Goal: Task Accomplishment & Management: Use online tool/utility

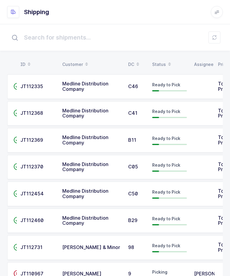
scroll to position [20, 0]
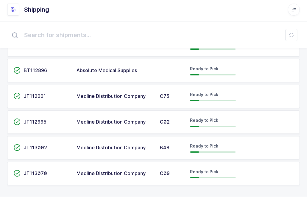
scroll to position [382, 0]
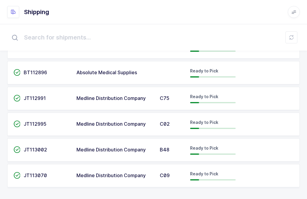
click at [230, 43] on input "text" at bounding box center [153, 37] width 293 height 19
click at [230, 41] on input "text" at bounding box center [153, 37] width 293 height 19
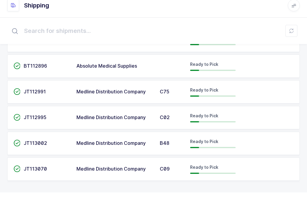
click at [230, 32] on input "text" at bounding box center [153, 37] width 293 height 19
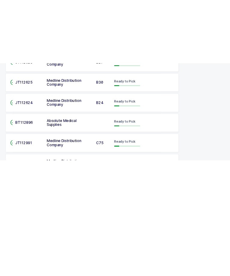
scroll to position [305, 0]
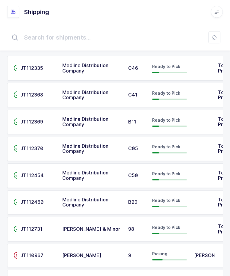
scroll to position [0, 0]
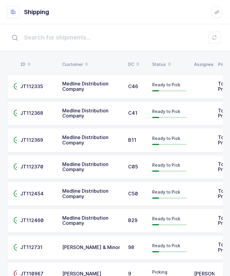
click at [24, 85] on span "JT112335" at bounding box center [31, 86] width 23 height 6
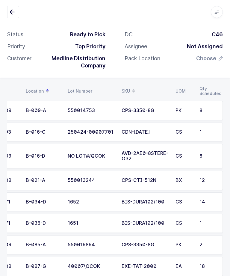
scroll to position [0, 27]
click at [70, 104] on td "550014753" at bounding box center [91, 110] width 54 height 19
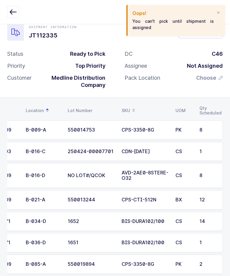
scroll to position [0, 0]
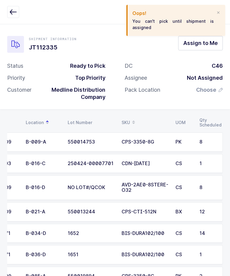
click at [195, 42] on span "Assign to Me" at bounding box center [201, 42] width 34 height 7
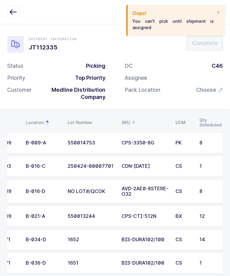
click at [218, 13] on div at bounding box center [218, 12] width 5 height 5
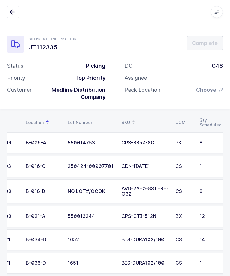
click at [102, 140] on div "550014753" at bounding box center [91, 142] width 47 height 5
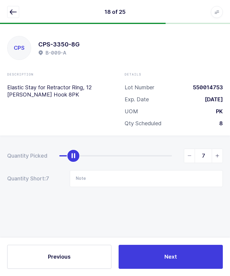
type input "8"
click at [157, 254] on button "Next" at bounding box center [171, 257] width 104 height 24
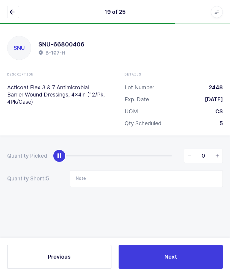
click at [14, 16] on button "button" at bounding box center [13, 12] width 12 height 12
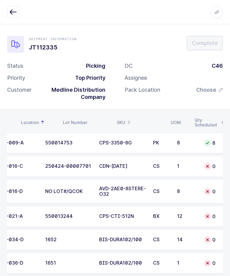
scroll to position [0, 49]
click at [56, 165] on div "250424-00007701" at bounding box center [68, 166] width 47 height 5
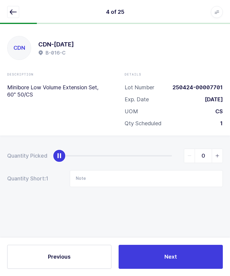
click at [215, 149] on span "slider between 0 and 1" at bounding box center [217, 156] width 11 height 14
type input "1"
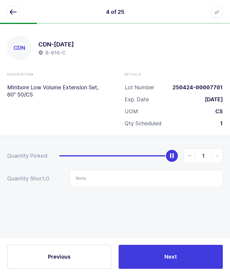
click at [170, 262] on button "Next" at bounding box center [171, 257] width 104 height 24
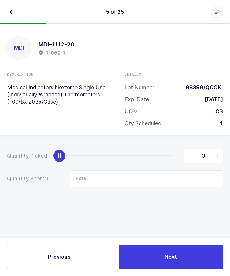
click at [17, 16] on button "button" at bounding box center [13, 12] width 12 height 12
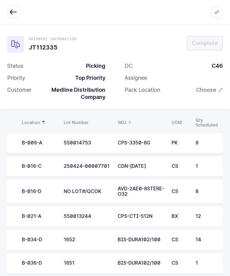
scroll to position [0, 0]
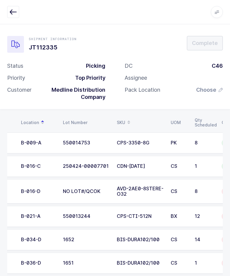
click at [188, 187] on td "CS" at bounding box center [179, 191] width 24 height 25
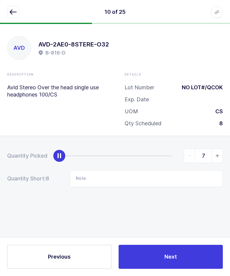
type input "8"
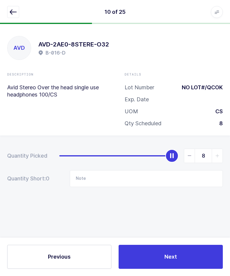
click at [176, 262] on button "Next" at bounding box center [171, 257] width 104 height 24
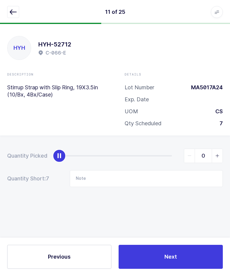
click at [11, 13] on icon "button" at bounding box center [13, 11] width 7 height 7
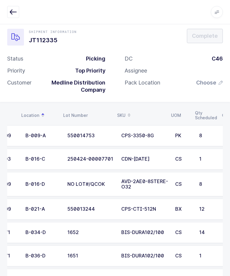
scroll to position [0, 13]
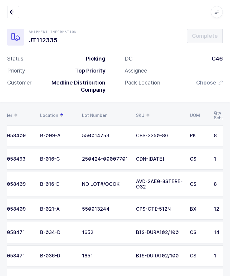
click at [55, 210] on div "B-021-A" at bounding box center [57, 209] width 35 height 5
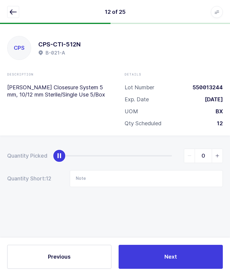
scroll to position [0, 0]
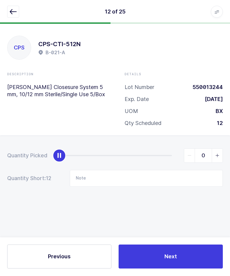
click at [66, 156] on div "slider between 0 and 12" at bounding box center [59, 155] width 13 height 13
type input "12"
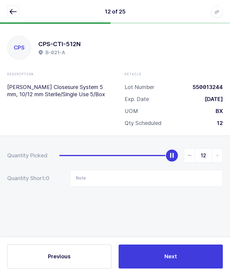
click at [172, 261] on span "Next" at bounding box center [171, 256] width 13 height 7
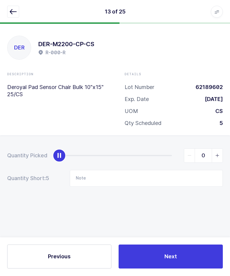
click at [10, 8] on button "button" at bounding box center [13, 12] width 12 height 12
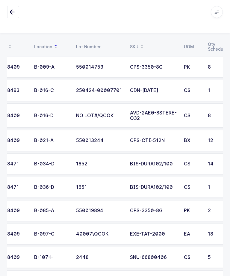
scroll to position [0, 19]
click at [82, 162] on div "1652" at bounding box center [99, 163] width 47 height 5
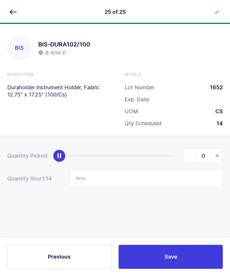
scroll to position [0, 0]
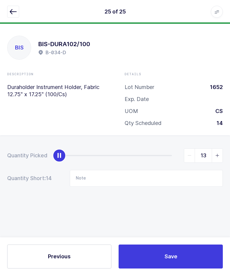
type input "14"
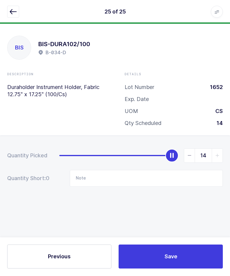
click at [160, 269] on button "Save" at bounding box center [171, 257] width 104 height 24
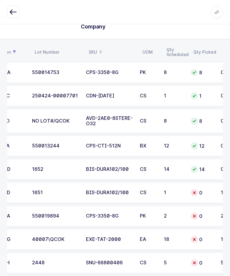
scroll to position [0, 70]
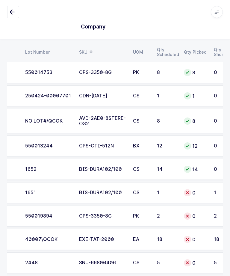
click at [193, 192] on div "0" at bounding box center [195, 192] width 23 height 7
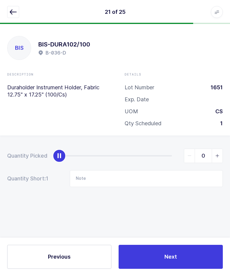
scroll to position [0, 0]
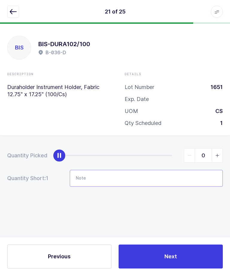
click at [168, 181] on input "Note" at bounding box center [146, 178] width 153 height 17
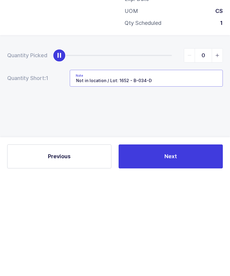
type input "Not in location / Lot: 1652 - B-034-D"
click at [217, 149] on span "slider between 0 and 1" at bounding box center [217, 156] width 11 height 14
type input "1"
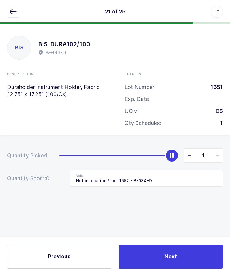
click at [152, 269] on button "Next" at bounding box center [171, 257] width 104 height 24
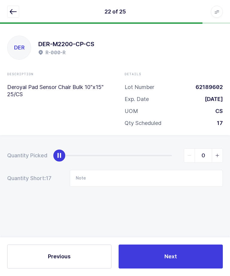
click at [10, 12] on icon "button" at bounding box center [13, 11] width 7 height 7
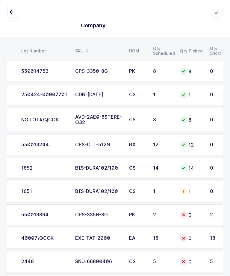
scroll to position [0, 74]
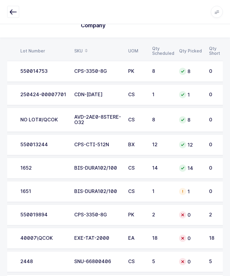
click at [78, 209] on td "CPS-3350-8G" at bounding box center [98, 215] width 54 height 21
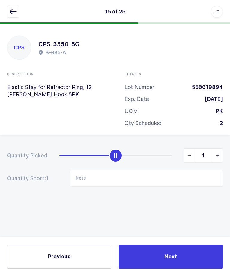
type input "2"
click at [166, 261] on span "Next" at bounding box center [171, 256] width 13 height 7
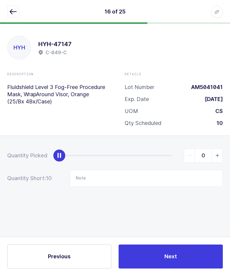
click at [12, 17] on button "button" at bounding box center [13, 12] width 12 height 12
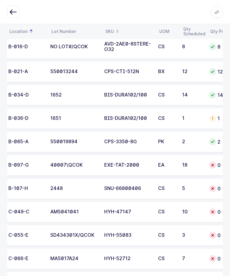
scroll to position [0, 44]
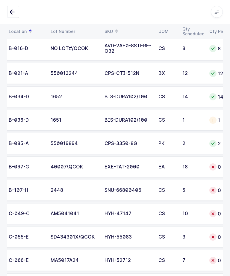
click at [77, 181] on td "2448" at bounding box center [74, 190] width 54 height 21
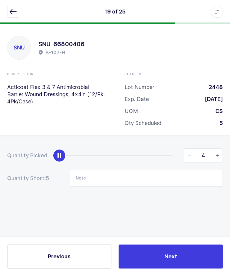
type input "5"
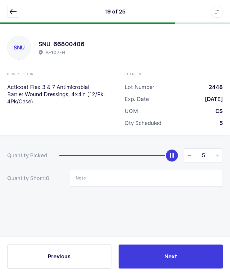
click at [161, 269] on button "Next" at bounding box center [171, 257] width 104 height 24
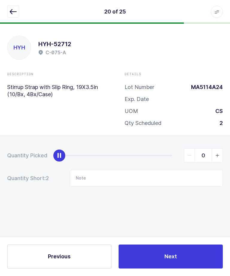
click at [10, 10] on icon "button" at bounding box center [13, 11] width 7 height 7
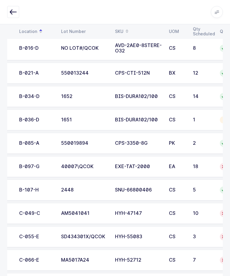
scroll to position [0, 34]
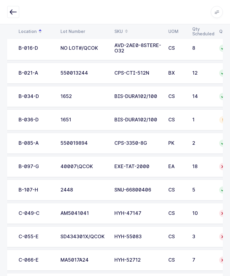
click at [83, 160] on td "40007\QCOK" at bounding box center [84, 166] width 54 height 21
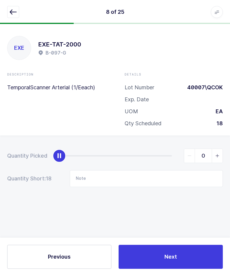
scroll to position [0, 0]
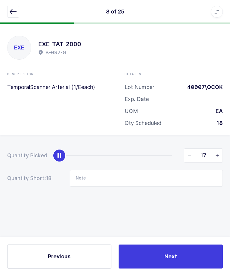
type input "18"
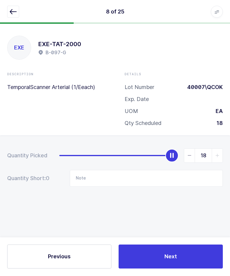
click at [158, 269] on button "Next" at bounding box center [171, 257] width 104 height 24
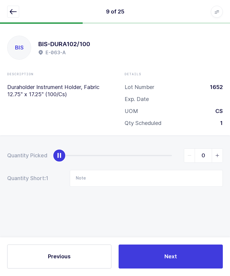
click at [10, 8] on icon "button" at bounding box center [13, 11] width 7 height 7
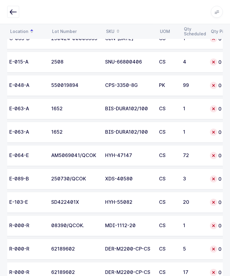
scroll to position [0, 45]
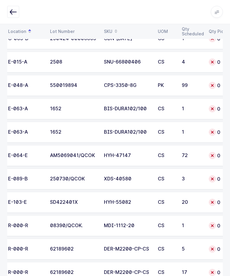
click at [58, 196] on td "SD422401X" at bounding box center [73, 202] width 54 height 21
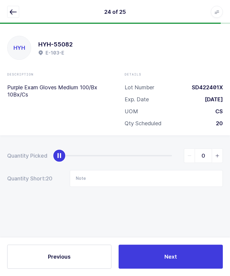
scroll to position [0, 0]
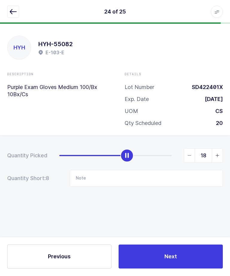
type input "20"
click at [177, 269] on button "Next" at bounding box center [171, 257] width 104 height 24
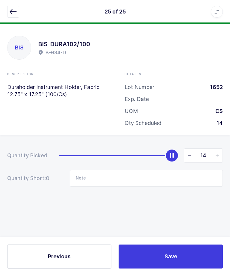
click at [13, 10] on icon "button" at bounding box center [13, 11] width 7 height 7
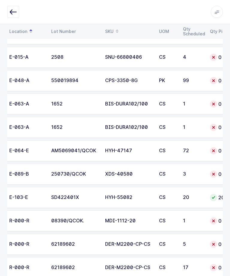
scroll to position [440, 0]
click at [120, 177] on td "XDS-40580" at bounding box center [129, 174] width 54 height 21
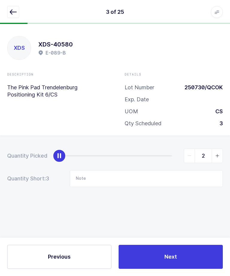
type input "3"
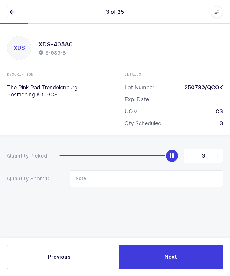
click at [160, 265] on button "Next" at bounding box center [171, 257] width 104 height 24
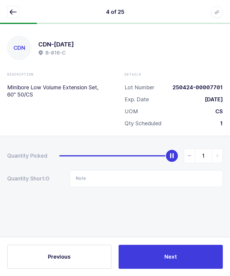
click at [14, 7] on button "button" at bounding box center [13, 12] width 12 height 12
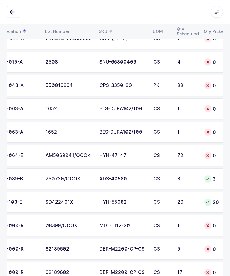
scroll to position [0, 50]
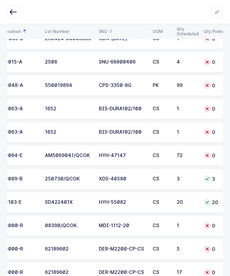
click at [52, 130] on div "1652" at bounding box center [68, 132] width 47 height 5
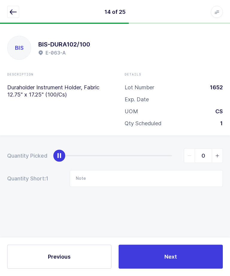
scroll to position [0, 0]
type input "1"
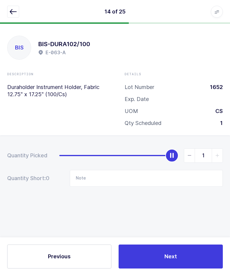
click at [187, 269] on button "Next" at bounding box center [171, 257] width 104 height 24
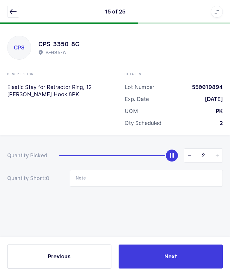
click at [10, 9] on icon "button" at bounding box center [13, 11] width 7 height 7
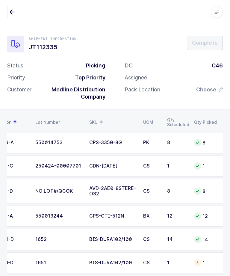
scroll to position [0, 92]
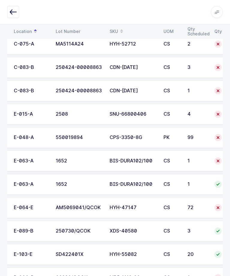
click at [89, 158] on div "1652" at bounding box center [79, 160] width 47 height 5
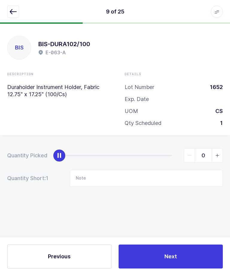
click at [214, 151] on span "slider between 0 and 1" at bounding box center [217, 156] width 11 height 14
type input "1"
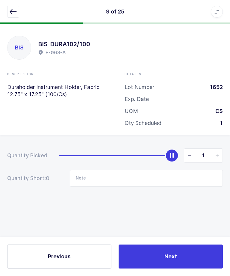
click at [187, 276] on div "Previous Next" at bounding box center [115, 257] width 230 height 38
click at [158, 269] on button "Next" at bounding box center [171, 257] width 104 height 24
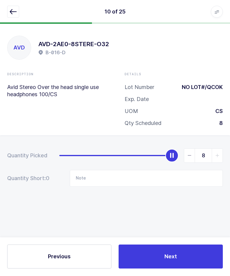
click at [13, 16] on button "button" at bounding box center [13, 12] width 12 height 12
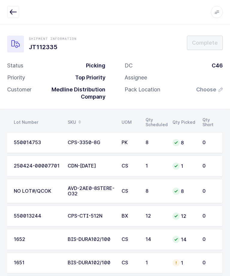
scroll to position [0, 81]
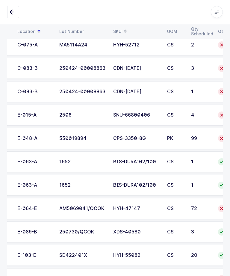
click at [63, 112] on div "2508" at bounding box center [82, 114] width 47 height 5
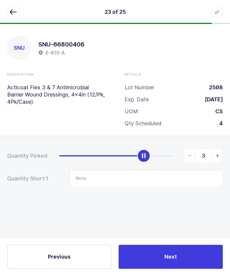
type input "4"
click at [162, 243] on div "Previous Next" at bounding box center [115, 257] width 230 height 38
click at [151, 263] on button "Next" at bounding box center [171, 257] width 104 height 24
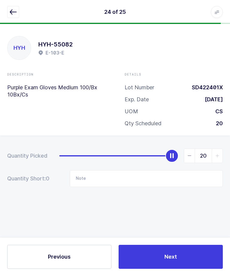
click at [14, 13] on icon "button" at bounding box center [13, 11] width 7 height 7
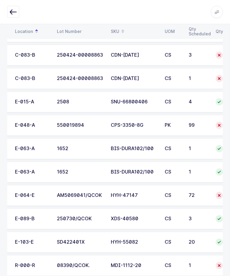
scroll to position [0, 55]
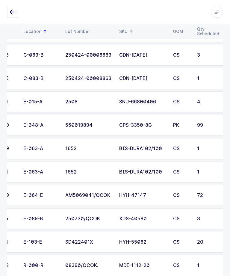
click at [100, 126] on div "550019894" at bounding box center [88, 125] width 47 height 5
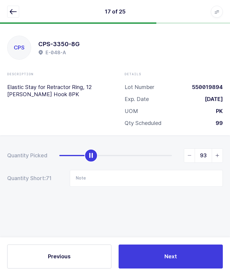
type input "99"
click at [180, 269] on button "Next" at bounding box center [171, 257] width 104 height 24
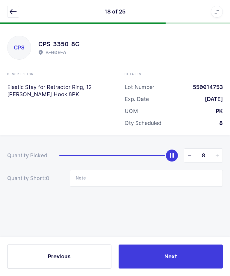
click at [19, 13] on button "button" at bounding box center [13, 12] width 12 height 12
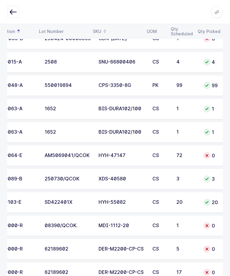
scroll to position [0, 25]
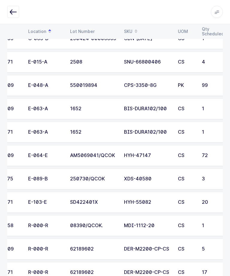
click at [46, 155] on div "E-064-E" at bounding box center [45, 155] width 35 height 5
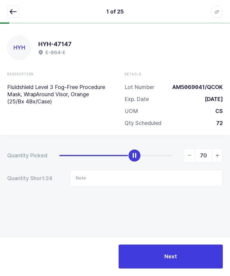
type input "72"
click at [179, 269] on button "Next" at bounding box center [171, 257] width 104 height 24
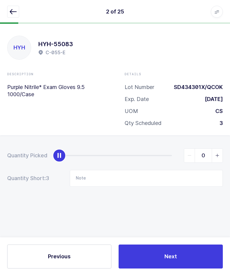
click at [11, 13] on icon "button" at bounding box center [13, 11] width 7 height 7
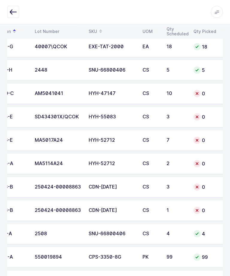
scroll to position [0, 55]
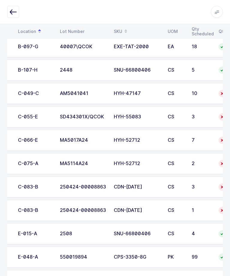
click at [78, 185] on div "250424-00008863" at bounding box center [83, 187] width 47 height 5
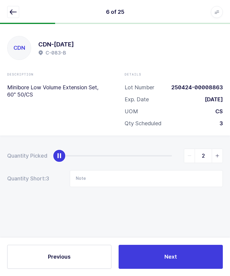
type input "3"
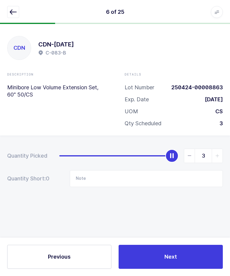
click at [172, 265] on button "Next" at bounding box center [171, 257] width 104 height 24
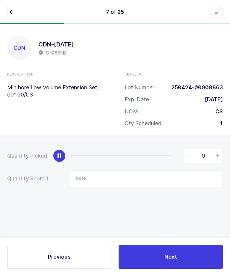
type input "1"
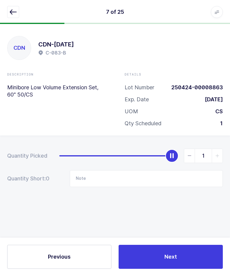
click at [162, 256] on button "Next" at bounding box center [171, 257] width 104 height 24
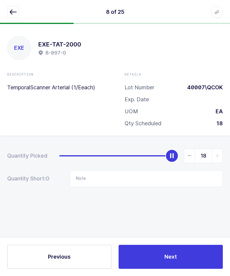
click at [16, 16] on button "button" at bounding box center [13, 12] width 12 height 12
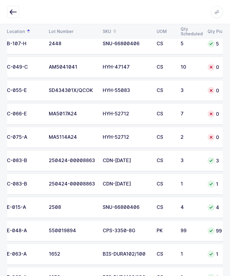
scroll to position [0, 45]
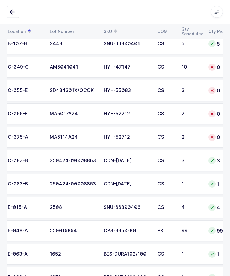
click at [73, 142] on td "MA5114A24" at bounding box center [73, 137] width 54 height 21
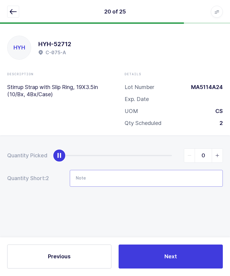
click at [101, 178] on input "Note" at bounding box center [146, 178] width 153 height 17
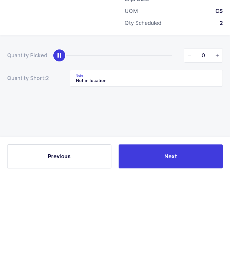
click at [160, 245] on button "Next" at bounding box center [171, 257] width 104 height 24
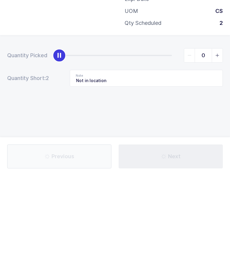
type input "Not in location / Lot: 1652 - B-034-D"
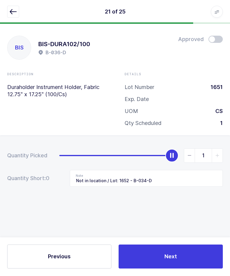
click at [13, 16] on button "button" at bounding box center [13, 12] width 12 height 12
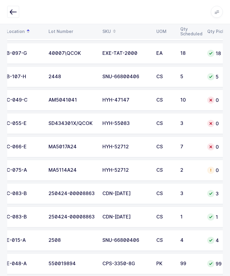
click at [71, 146] on div "MA5017A24" at bounding box center [72, 147] width 47 height 5
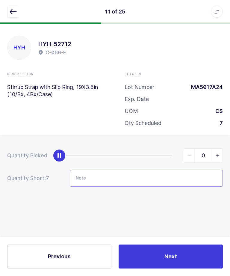
click at [106, 177] on input "Note" at bounding box center [146, 178] width 153 height 17
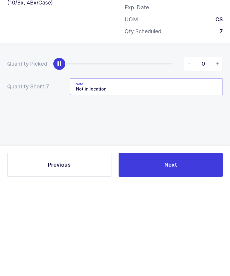
type input "Not in location"
click at [157, 245] on button "Next" at bounding box center [171, 257] width 104 height 24
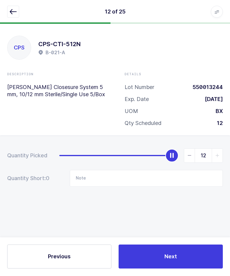
click at [11, 13] on icon "button" at bounding box center [13, 11] width 7 height 7
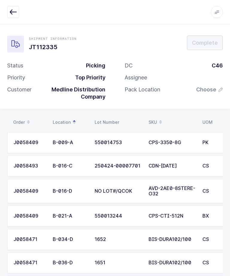
scroll to position [0, 95]
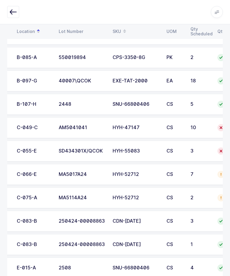
click at [76, 148] on div "SD434301X/QCOK" at bounding box center [82, 150] width 47 height 5
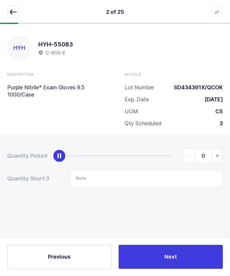
scroll to position [0, 0]
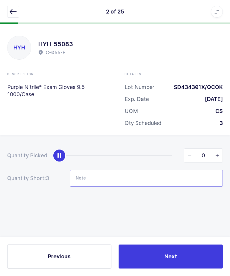
click at [98, 170] on input "Note" at bounding box center [146, 178] width 153 height 17
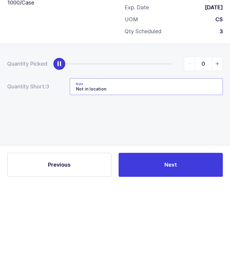
type input "Not in location"
click at [157, 245] on button "Next" at bounding box center [171, 257] width 104 height 24
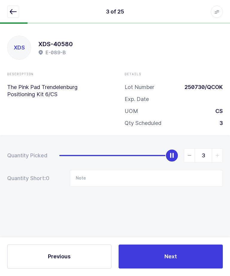
click at [13, 14] on icon "button" at bounding box center [13, 11] width 7 height 7
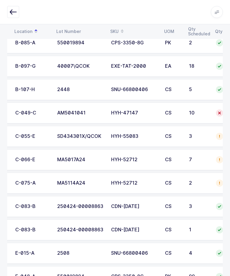
scroll to position [0, 34]
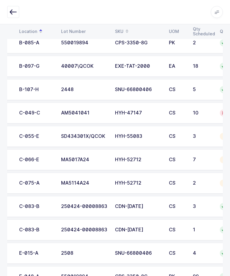
click at [76, 113] on div "AM5041041" at bounding box center [84, 112] width 47 height 5
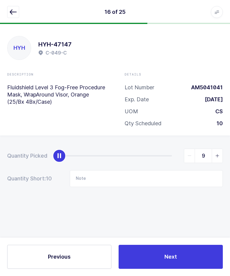
type input "10"
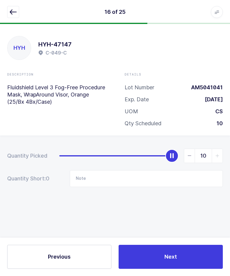
click at [163, 262] on button "Next" at bounding box center [171, 257] width 104 height 24
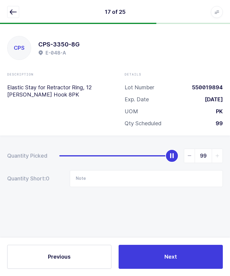
click at [10, 7] on button "button" at bounding box center [13, 12] width 12 height 12
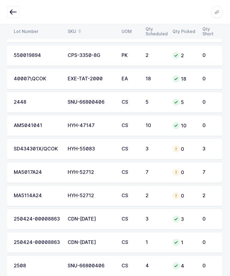
scroll to position [233, 0]
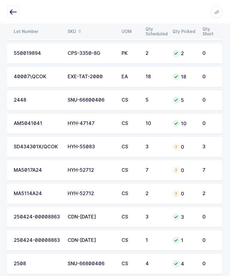
click at [83, 192] on div "HYH-52712" at bounding box center [91, 193] width 47 height 5
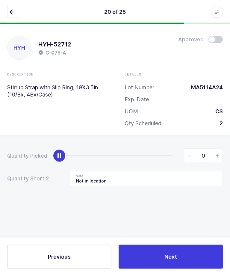
scroll to position [0, 0]
click at [11, 12] on icon "button" at bounding box center [13, 11] width 7 height 7
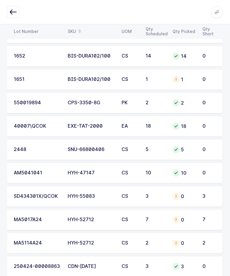
scroll to position [199, 0]
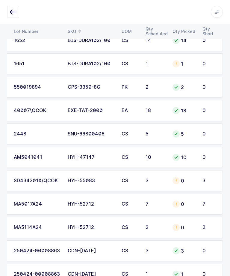
click at [185, 225] on div "0" at bounding box center [184, 227] width 23 height 7
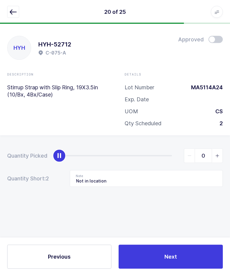
scroll to position [0, 0]
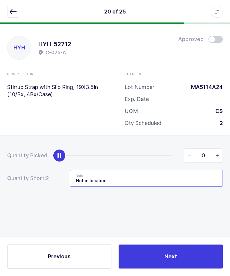
click at [166, 176] on input "Not in location" at bounding box center [146, 178] width 153 height 17
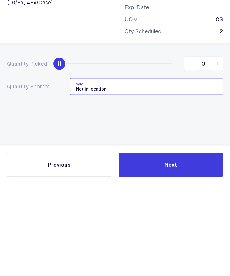
click at [186, 170] on input "Not in location" at bounding box center [146, 178] width 153 height 17
click at [185, 170] on input "Not in location" at bounding box center [146, 178] width 153 height 17
type input "Not in location / C-006-A - LOT: MA4185A24"
type input "2"
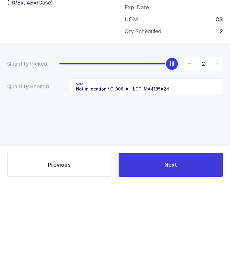
click at [184, 245] on button "Next" at bounding box center [171, 257] width 104 height 24
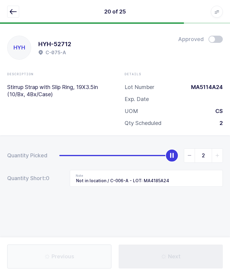
type input "Not in location / Lot: 1652 - B-034-D"
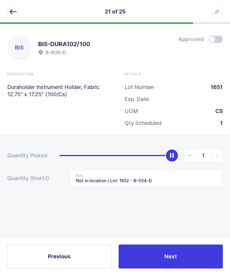
click at [18, 15] on button "button" at bounding box center [13, 12] width 12 height 12
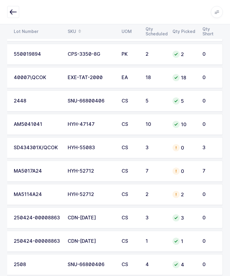
scroll to position [232, 0]
click at [178, 145] on div at bounding box center [176, 148] width 7 height 7
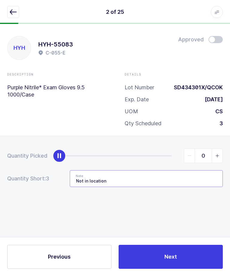
click at [171, 170] on input "Not in location" at bounding box center [146, 178] width 153 height 17
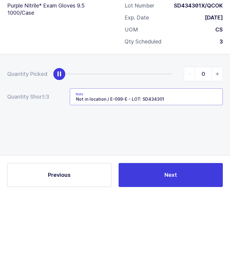
type input "Not in location / E-099-E - LOT: SD434301X"
type input "3"
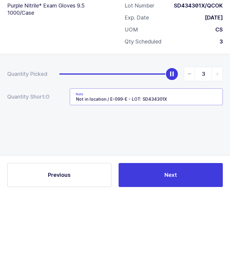
type input "Not in location / E-099-E - LOT: SD434301X"
click at [112, 136] on div "Quantity Picked 3 Quantity Short: 0 Note Not in location / E-099-E - LOT: SD434…" at bounding box center [115, 189] width 230 height 107
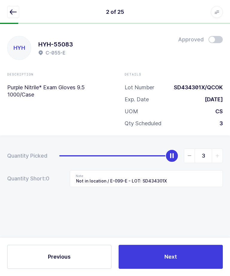
click at [148, 256] on button "Next" at bounding box center [171, 257] width 104 height 24
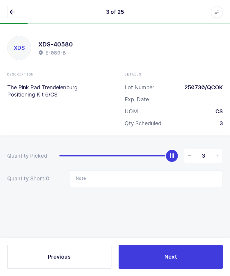
click at [11, 13] on icon "button" at bounding box center [13, 11] width 7 height 7
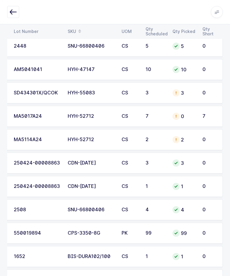
scroll to position [281, 0]
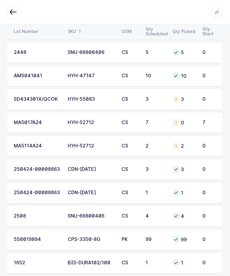
click at [39, 123] on div "MA5017A24" at bounding box center [37, 122] width 47 height 5
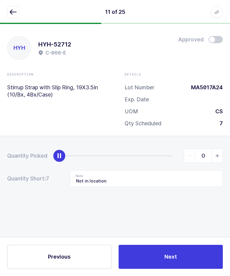
scroll to position [20, 0]
click at [163, 170] on input "Not in location" at bounding box center [146, 178] width 153 height 17
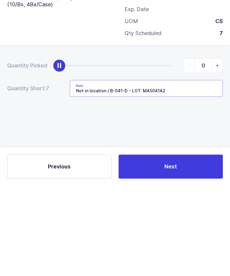
type input "Not in location / B-041-D - LOT: MA5041A24"
type input "7"
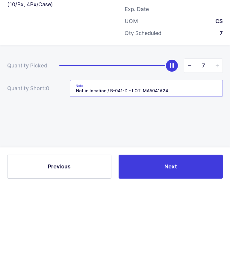
type input "Not in location / B-041-D - LOT: MA5041A24"
click at [134, 136] on div "Quantity Picked 7 Quantity Short: 0 Note Not in location / B-041-D - LOT: MA504…" at bounding box center [115, 189] width 230 height 107
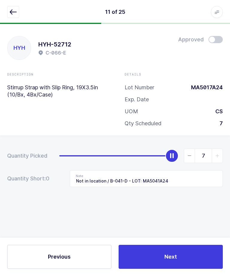
click at [167, 262] on button "Next" at bounding box center [171, 257] width 104 height 24
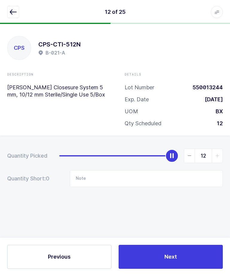
click at [15, 18] on button "button" at bounding box center [13, 12] width 12 height 12
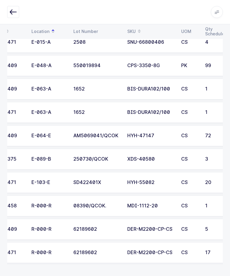
scroll to position [0, 21]
click at [175, 207] on td "MDI-1112-20" at bounding box center [151, 206] width 54 height 21
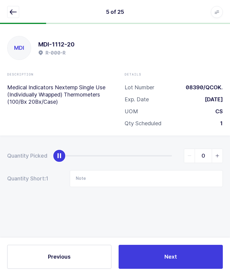
scroll to position [20, 0]
click at [218, 154] on icon "slider between 0 and 1" at bounding box center [218, 156] width 4 height 4
type input "1"
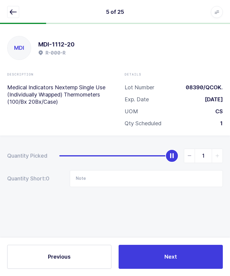
click at [177, 261] on button "Next" at bounding box center [171, 257] width 104 height 24
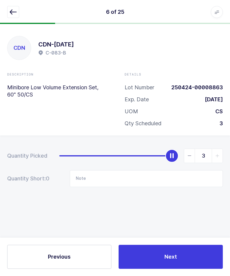
click at [17, 13] on button "button" at bounding box center [13, 12] width 12 height 12
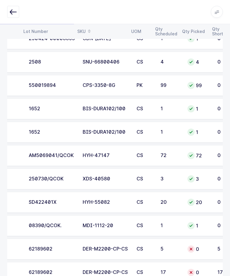
scroll to position [0, 52]
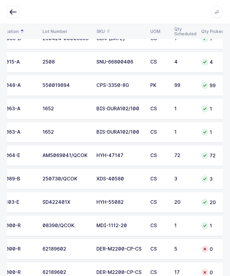
click at [204, 249] on icon at bounding box center [205, 249] width 5 height 5
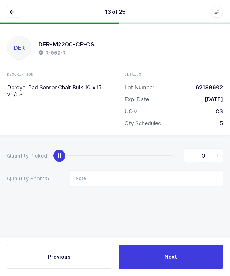
scroll to position [0, 0]
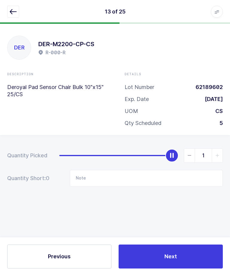
type input "0"
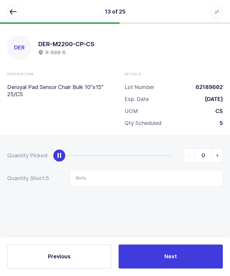
click at [173, 261] on span "Next" at bounding box center [171, 256] width 13 height 7
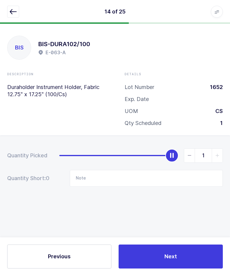
click at [10, 17] on button "button" at bounding box center [13, 12] width 12 height 12
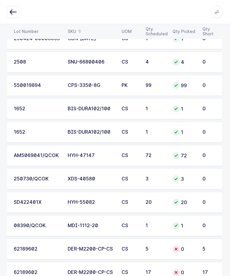
scroll to position [435, 0]
